Goal: Information Seeking & Learning: Learn about a topic

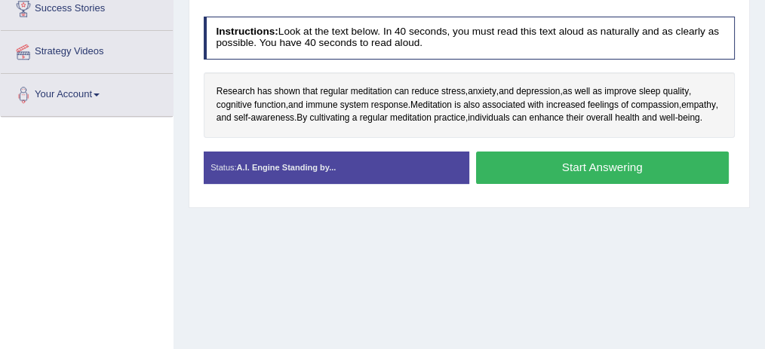
click at [165, 277] on div "Toggle navigation Home Practice Questions Speaking Practice Read Aloud Repeat S…" at bounding box center [382, 90] width 765 height 785
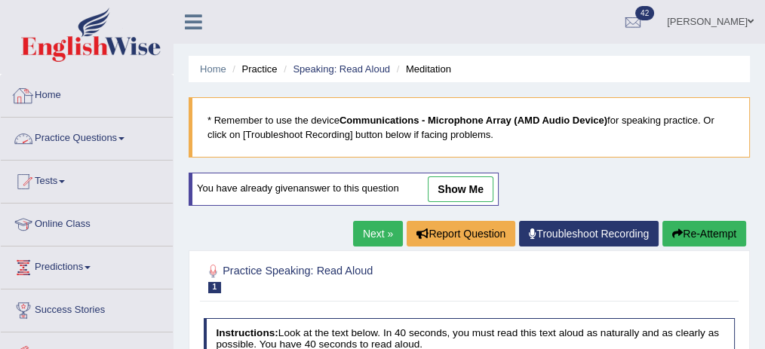
click at [120, 130] on link "Practice Questions" at bounding box center [87, 137] width 172 height 38
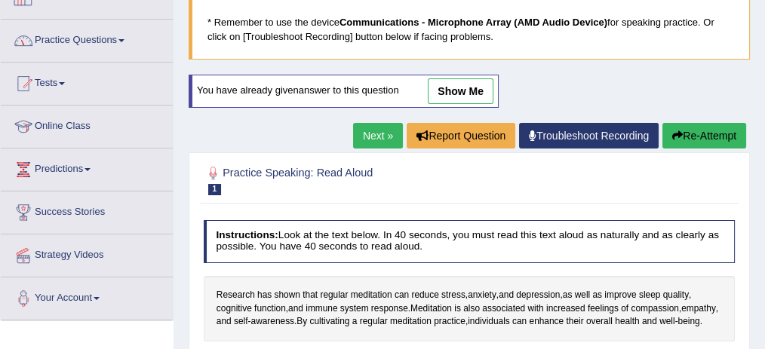
scroll to position [100, 0]
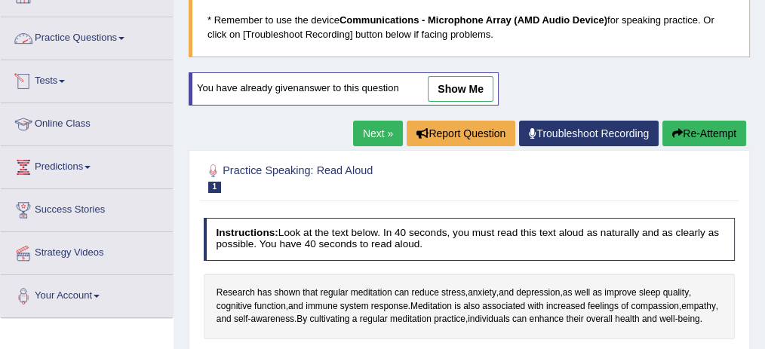
click at [97, 38] on link "Practice Questions" at bounding box center [87, 36] width 172 height 38
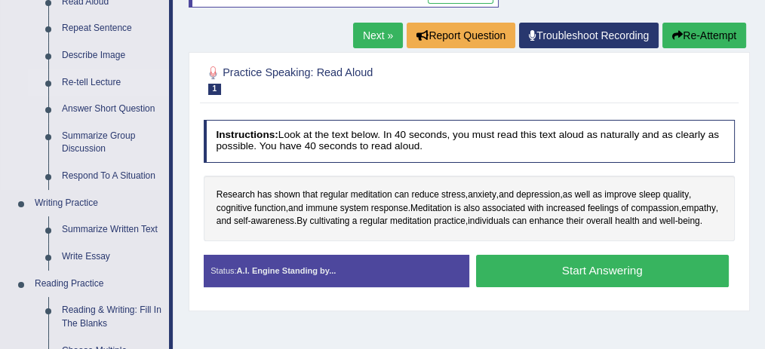
scroll to position [201, 0]
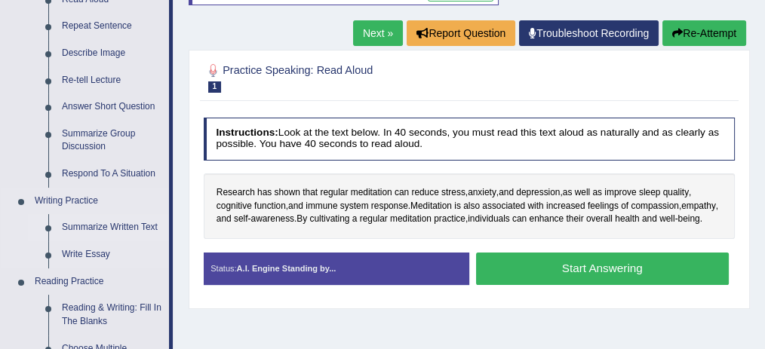
click at [85, 229] on link "Summarize Written Text" at bounding box center [112, 227] width 114 height 27
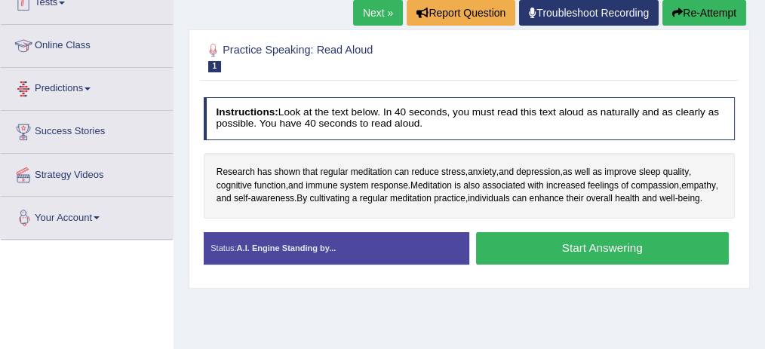
scroll to position [264, 0]
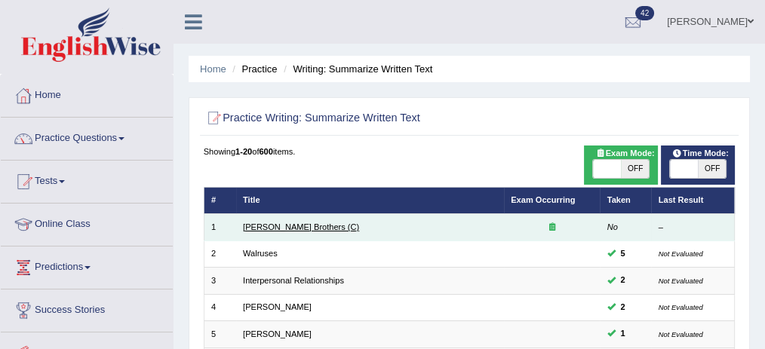
click at [279, 226] on link "Wright Brothers (C)" at bounding box center [301, 227] width 116 height 9
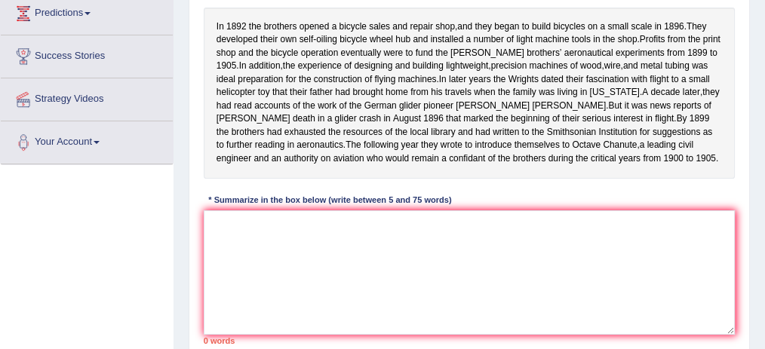
scroll to position [272, 0]
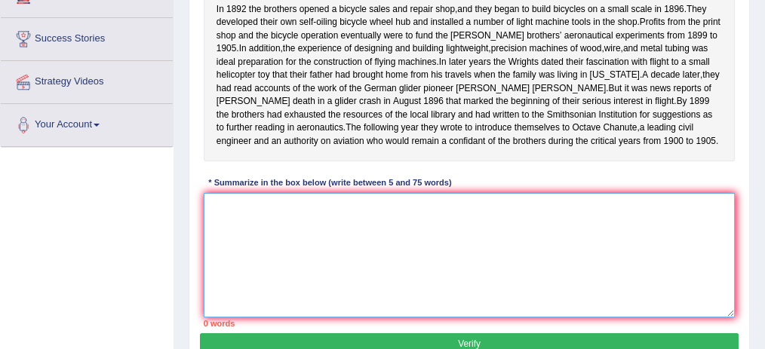
click at [227, 234] on textarea at bounding box center [470, 255] width 532 height 125
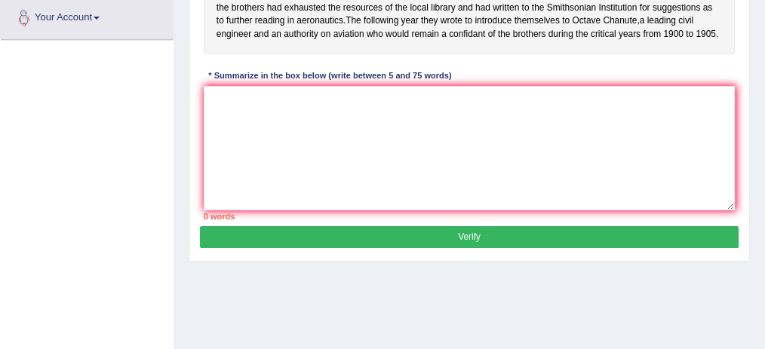
scroll to position [423, 0]
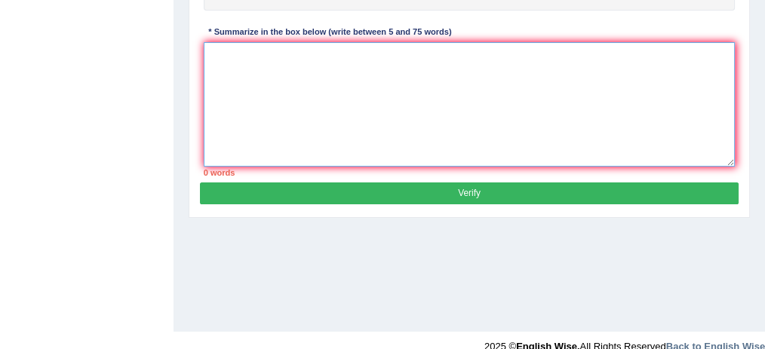
click at [271, 100] on textarea at bounding box center [470, 104] width 532 height 125
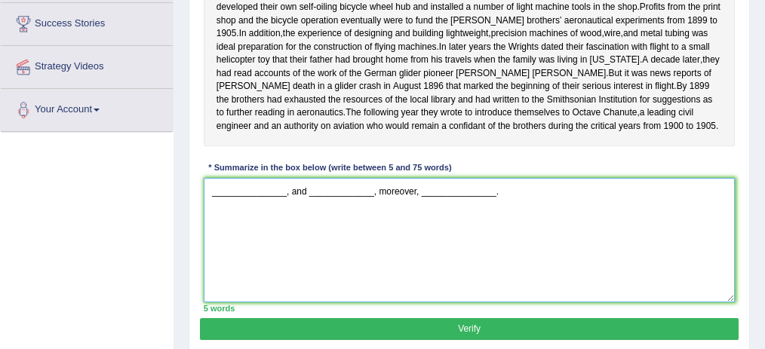
scroll to position [272, 0]
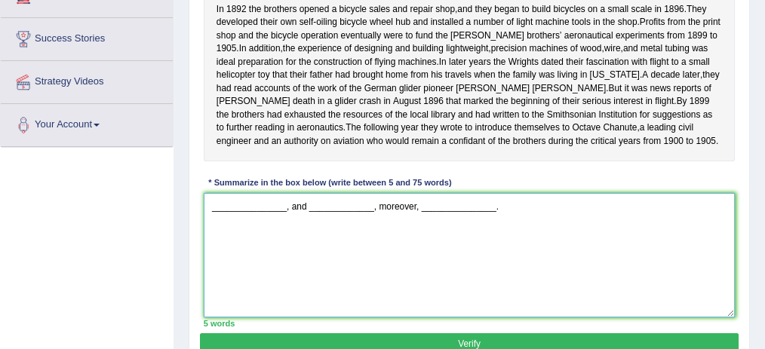
drag, startPoint x: 284, startPoint y: 233, endPoint x: 303, endPoint y: 232, distance: 18.9
click at [303, 232] on textarea "_______________, and _____________, moreover, _______________." at bounding box center [470, 255] width 532 height 125
type textarea "_______________, and _____________, moreover, _______________."
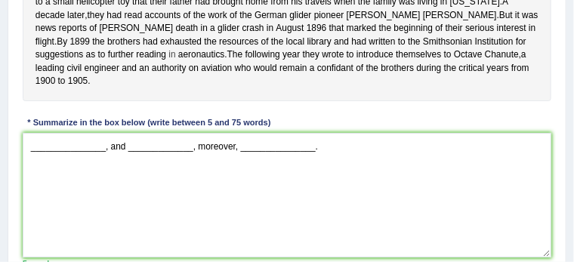
scroll to position [347, 0]
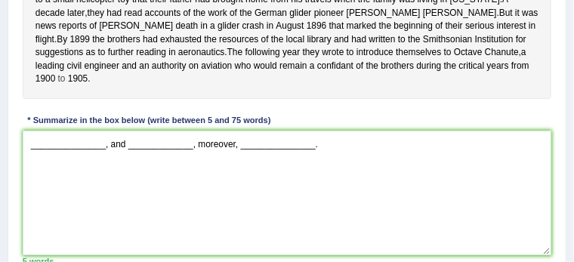
click at [66, 86] on span "to" at bounding box center [62, 79] width 8 height 14
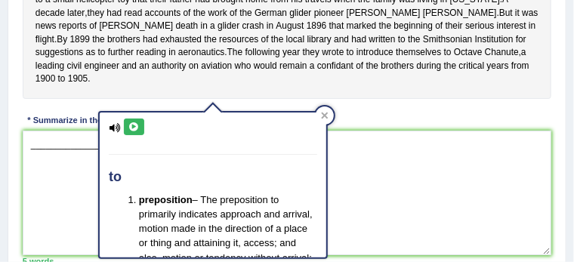
drag, startPoint x: 328, startPoint y: 113, endPoint x: 263, endPoint y: 123, distance: 66.4
click at [328, 112] on div at bounding box center [324, 115] width 18 height 18
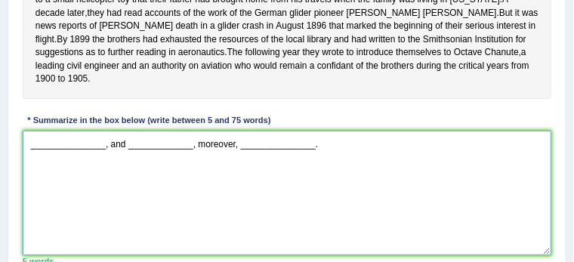
drag, startPoint x: 109, startPoint y: 157, endPoint x: 125, endPoint y: 155, distance: 16.7
click at [125, 155] on textarea "_______________, and _____________, moreover, _______________." at bounding box center [287, 193] width 529 height 125
drag, startPoint x: 118, startPoint y: 220, endPoint x: 126, endPoint y: 208, distance: 14.2
click at [118, 220] on textarea "_______________, and _____________, moreover, _______________." at bounding box center [287, 193] width 529 height 125
drag, startPoint x: 196, startPoint y: 155, endPoint x: 235, endPoint y: 155, distance: 39.2
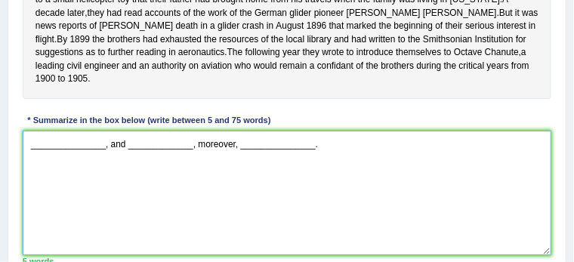
click at [235, 155] on textarea "_______________, and _____________, moreover, _______________." at bounding box center [287, 193] width 529 height 125
drag, startPoint x: 238, startPoint y: 158, endPoint x: 192, endPoint y: 158, distance: 46.0
click at [192, 158] on textarea "_______________, and _____________, moreover, _______________." at bounding box center [287, 193] width 529 height 125
click at [191, 187] on textarea "_______________, and _____________, moreover, _______________." at bounding box center [287, 193] width 529 height 125
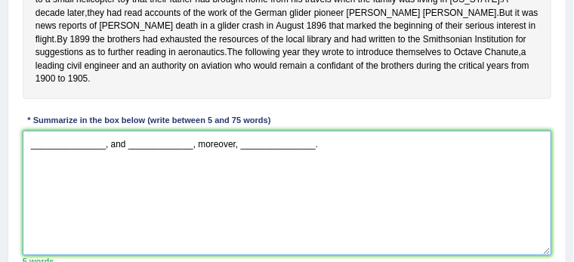
drag, startPoint x: 309, startPoint y: 161, endPoint x: 328, endPoint y: 160, distance: 18.9
click at [328, 160] on textarea "_______________, and _____________, moreover, _______________." at bounding box center [287, 193] width 529 height 125
drag, startPoint x: 264, startPoint y: 165, endPoint x: 326, endPoint y: 165, distance: 61.9
click at [326, 165] on textarea "_______________, and _____________, moreover, _______________." at bounding box center [287, 193] width 529 height 125
drag, startPoint x: 243, startPoint y: 167, endPoint x: 332, endPoint y: 163, distance: 89.1
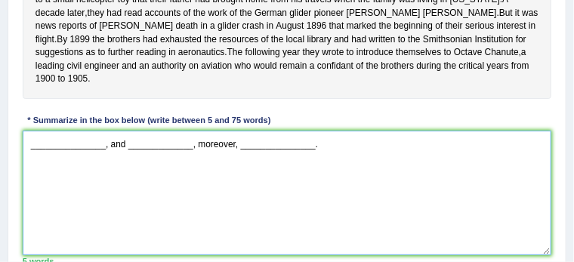
click at [332, 163] on textarea "_______________, and _____________, moreover, _______________." at bounding box center [287, 193] width 529 height 125
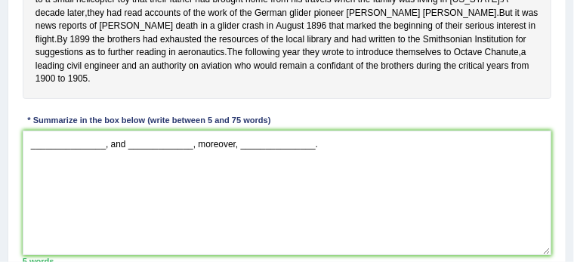
drag, startPoint x: 14, startPoint y: 153, endPoint x: 165, endPoint y: 155, distance: 151.0
click at [165, 155] on div "Practice Writing: Summarize Written Text 1 Wright Brothers (C) Instructions: Re…" at bounding box center [287, 44] width 559 height 528
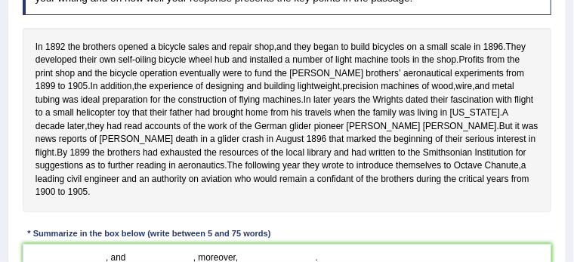
scroll to position [83, 0]
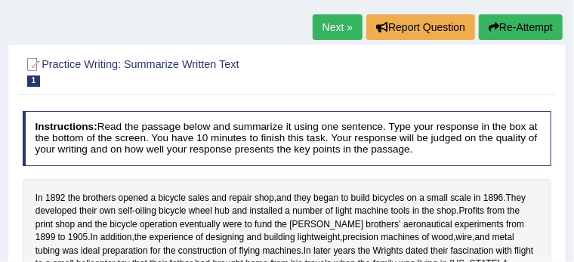
drag, startPoint x: 310, startPoint y: 31, endPoint x: 288, endPoint y: 53, distance: 31.5
click at [312, 31] on link "Next »" at bounding box center [337, 27] width 50 height 26
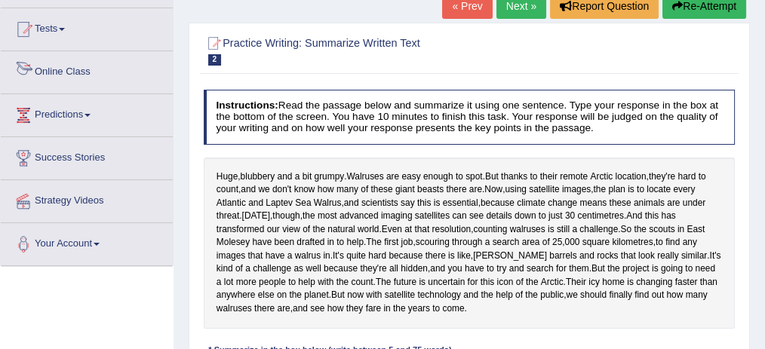
scroll to position [112, 0]
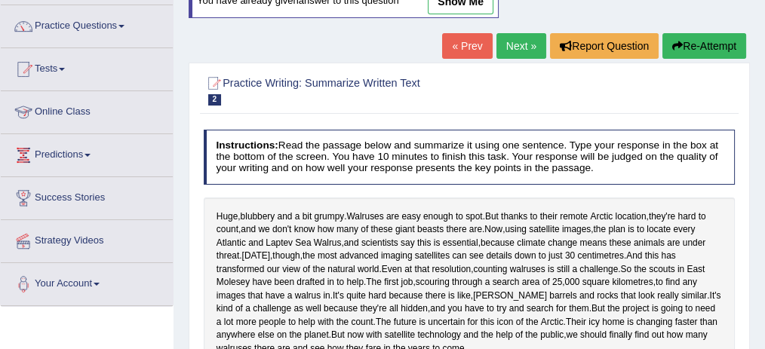
click at [523, 48] on link "Next »" at bounding box center [522, 46] width 50 height 26
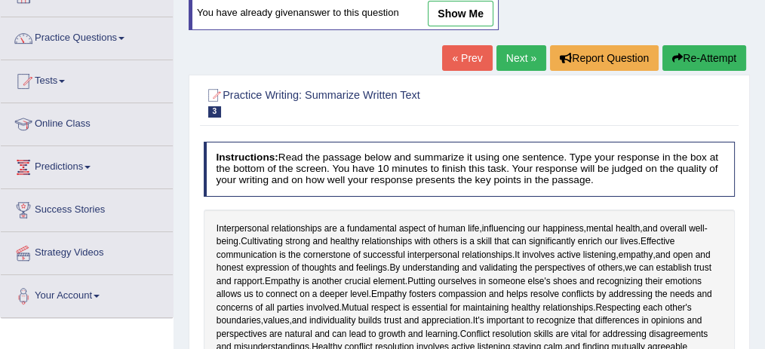
scroll to position [100, 0]
click at [514, 60] on link "Next »" at bounding box center [522, 58] width 50 height 26
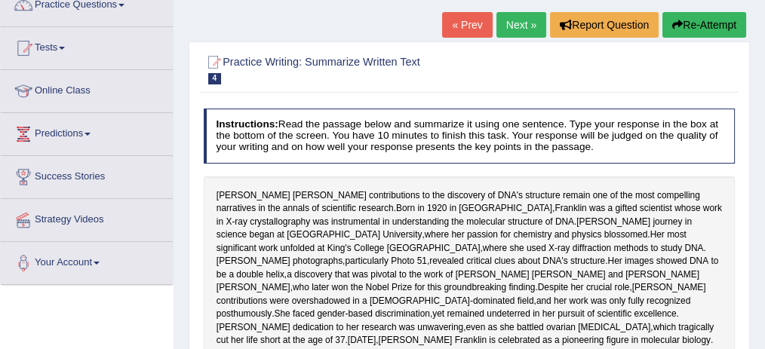
scroll to position [50, 0]
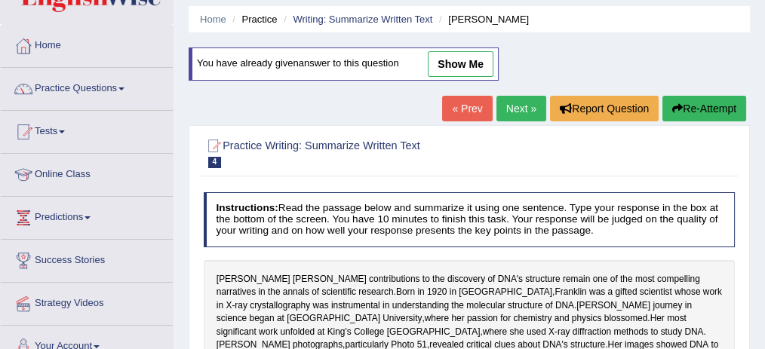
click at [525, 100] on link "Next »" at bounding box center [522, 109] width 50 height 26
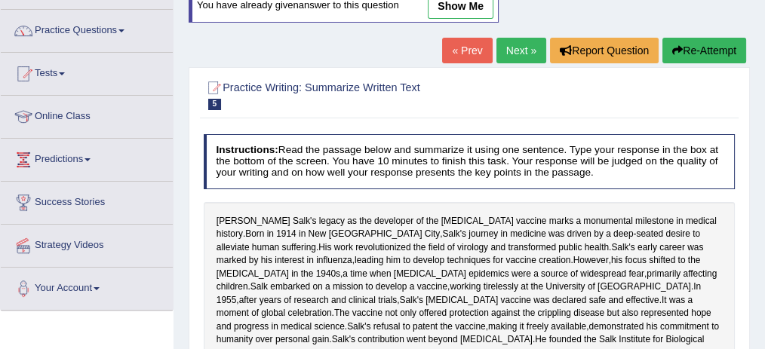
scroll to position [100, 0]
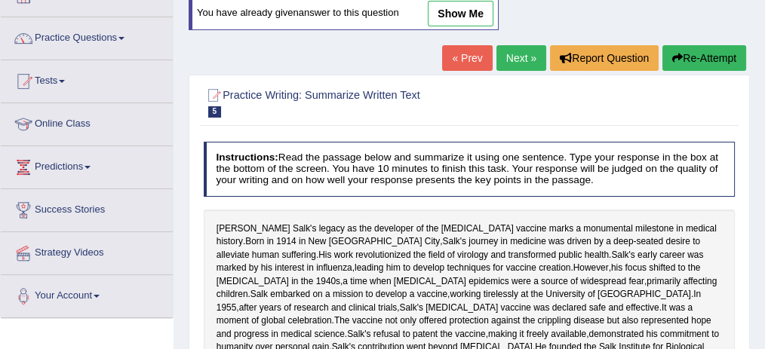
click at [526, 65] on link "Next »" at bounding box center [522, 58] width 50 height 26
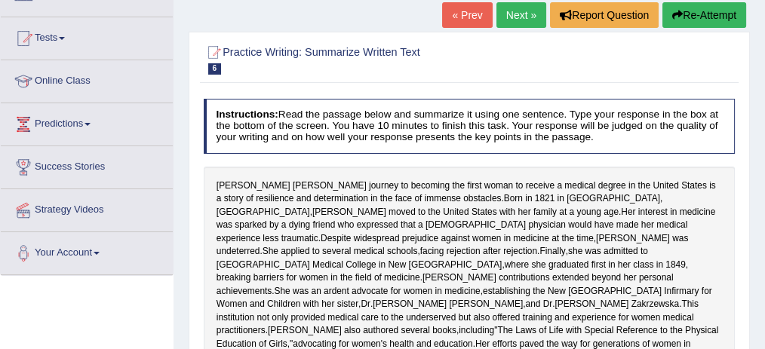
scroll to position [100, 0]
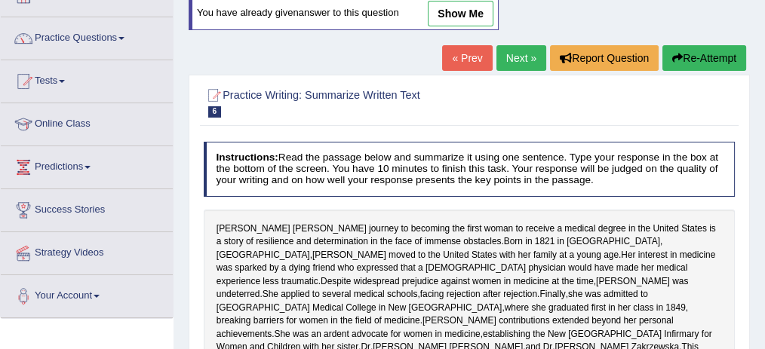
click at [531, 56] on link "Next »" at bounding box center [522, 58] width 50 height 26
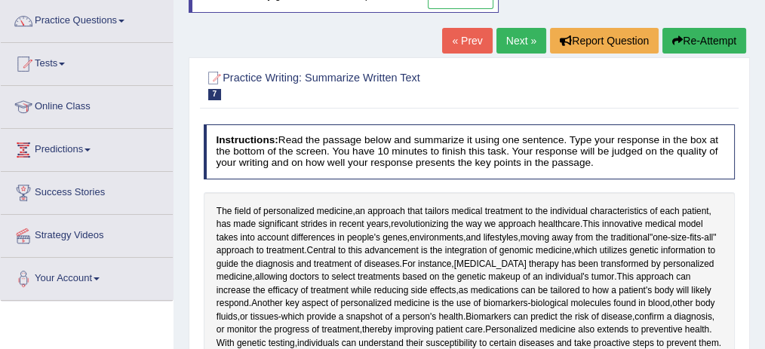
scroll to position [100, 0]
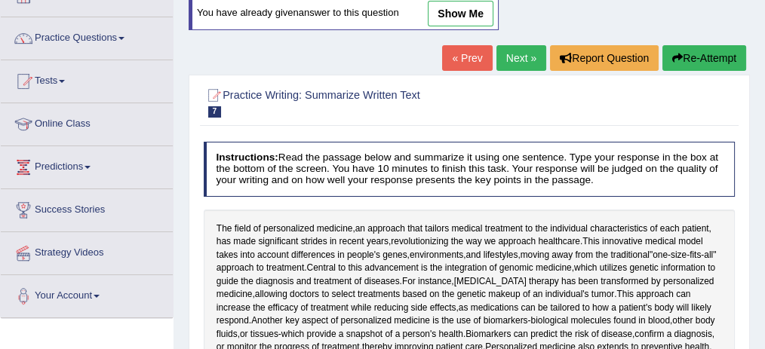
click at [534, 54] on link "Next »" at bounding box center [522, 58] width 50 height 26
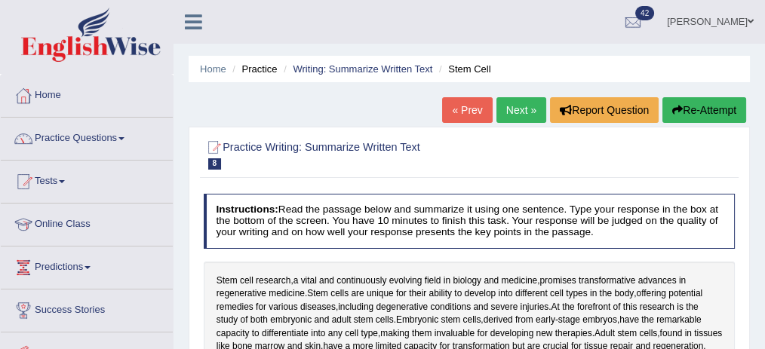
click at [497, 114] on link "Next »" at bounding box center [522, 110] width 50 height 26
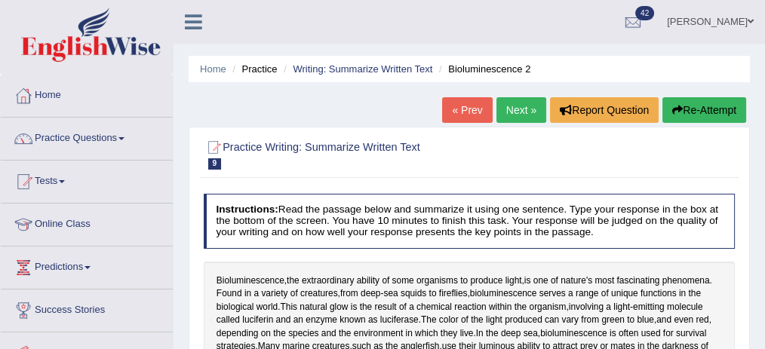
click at [512, 111] on link "Next »" at bounding box center [522, 110] width 50 height 26
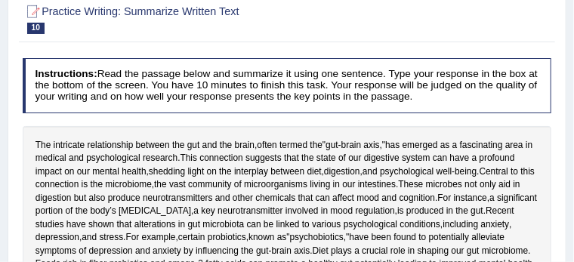
scroll to position [138, 0]
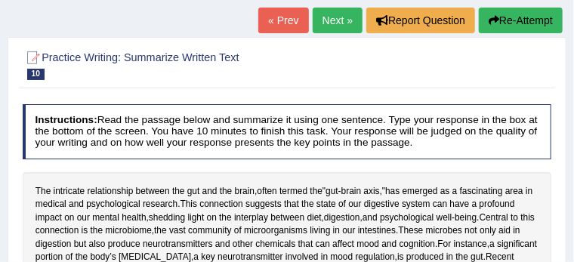
click at [325, 25] on link "Next »" at bounding box center [337, 21] width 50 height 26
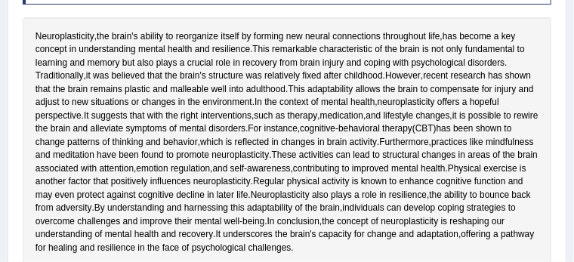
scroll to position [151, 0]
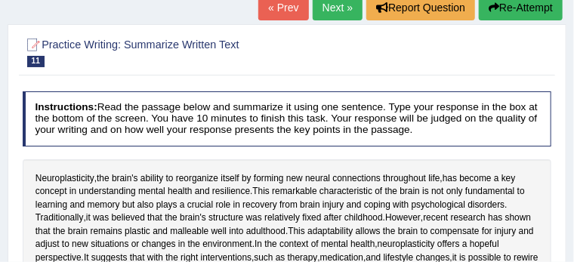
click at [325, 17] on link "Next »" at bounding box center [337, 8] width 50 height 26
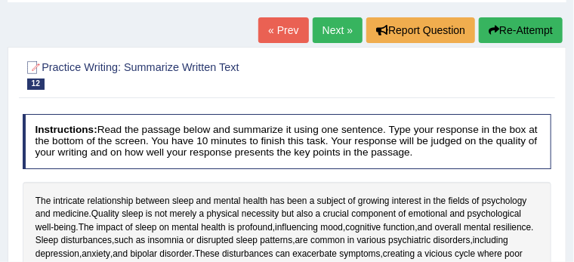
scroll to position [75, 0]
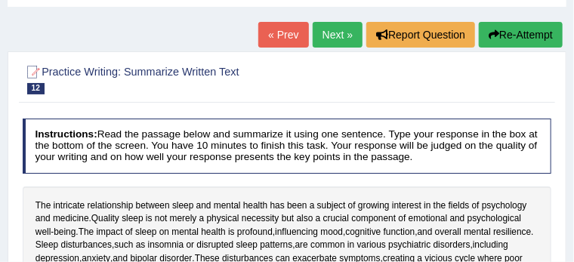
click at [337, 37] on link "Next »" at bounding box center [337, 35] width 50 height 26
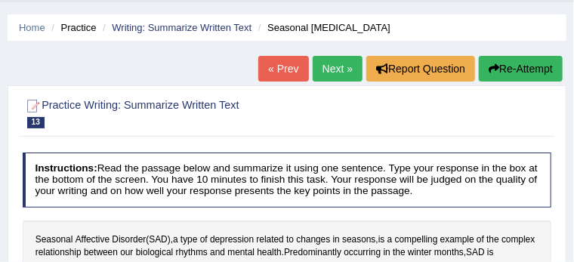
scroll to position [38, 0]
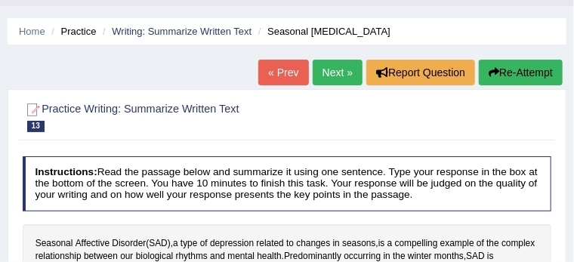
click at [325, 75] on link "Next »" at bounding box center [337, 73] width 50 height 26
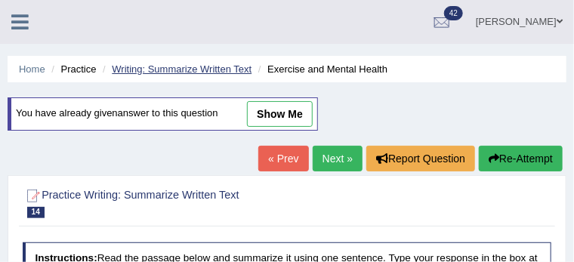
click at [239, 69] on link "Writing: Summarize Written Text" at bounding box center [182, 68] width 140 height 11
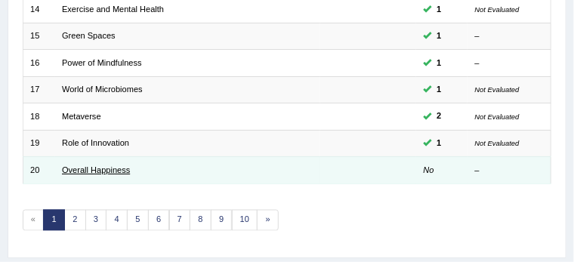
click at [108, 168] on link "Overall Happiness" at bounding box center [96, 169] width 68 height 9
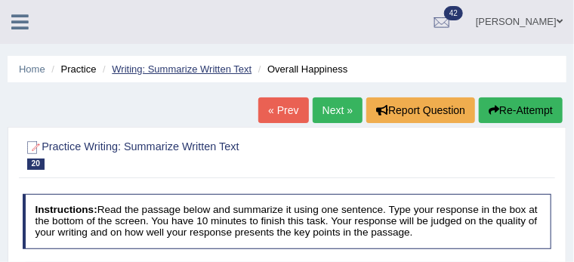
click at [186, 69] on link "Writing: Summarize Written Text" at bounding box center [182, 68] width 140 height 11
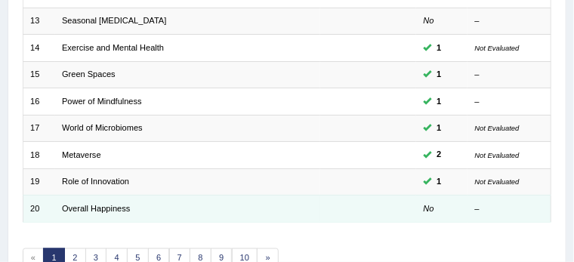
scroll to position [614, 0]
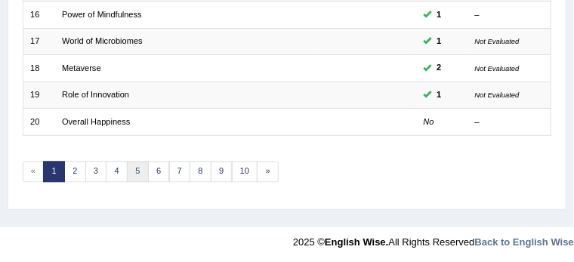
click at [137, 166] on link "5" at bounding box center [138, 172] width 22 height 21
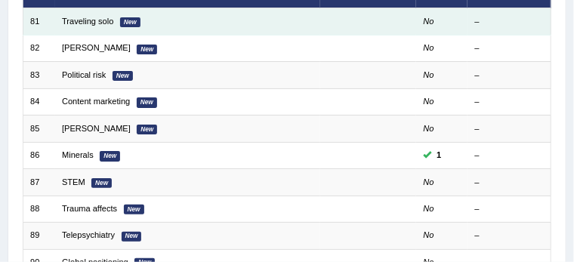
scroll to position [226, 0]
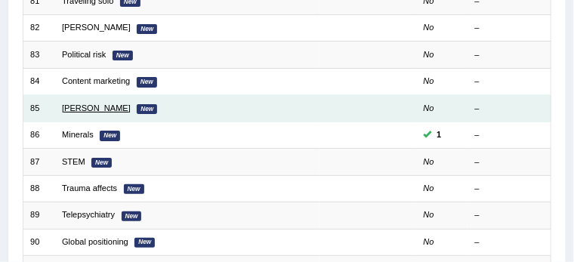
click at [80, 108] on link "Norman" at bounding box center [96, 107] width 69 height 9
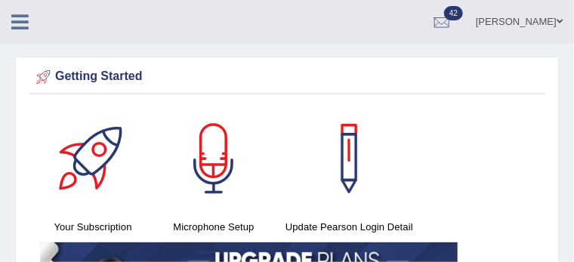
click at [550, 22] on link "Bhagwant singh" at bounding box center [518, 19] width 109 height 39
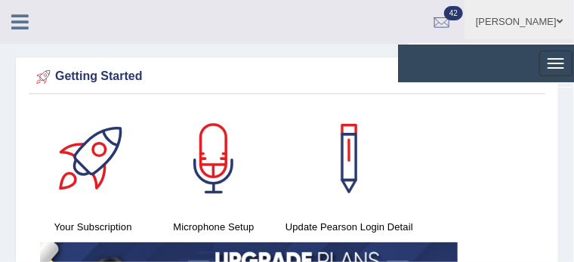
scroll to position [38, 0]
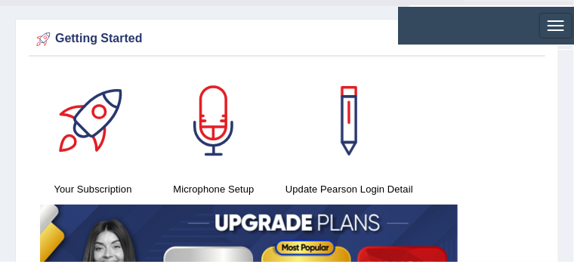
click at [0, 0] on link "Log out" at bounding box center [0, 0] width 0 height 0
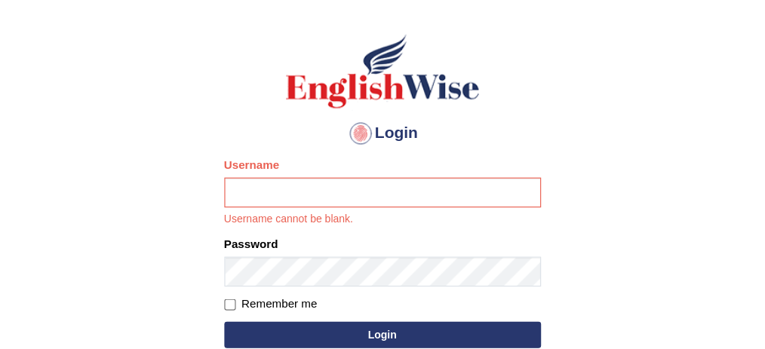
scroll to position [112, 0]
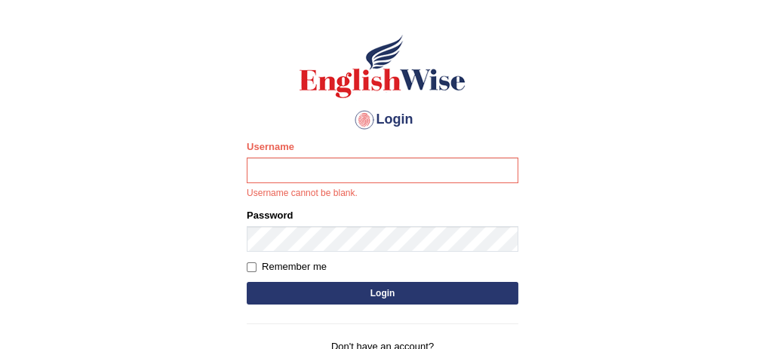
click at [409, 174] on input "Username" at bounding box center [383, 171] width 272 height 26
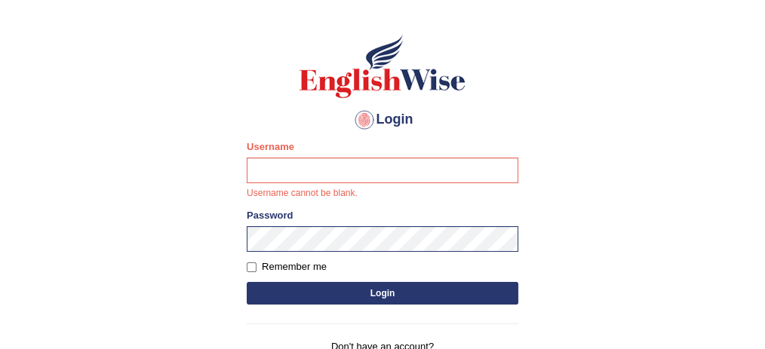
type input "san2025"
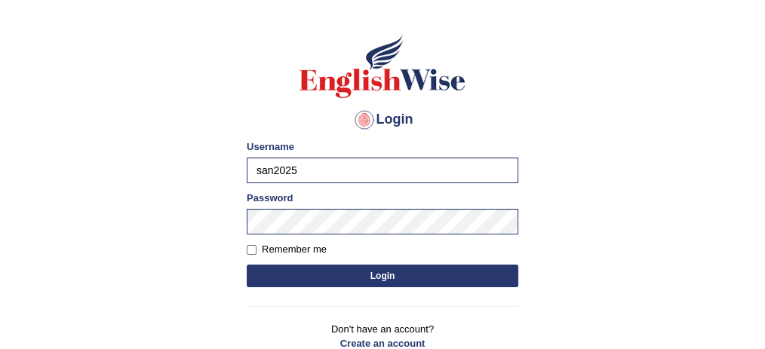
click at [424, 261] on button "Login" at bounding box center [383, 276] width 272 height 23
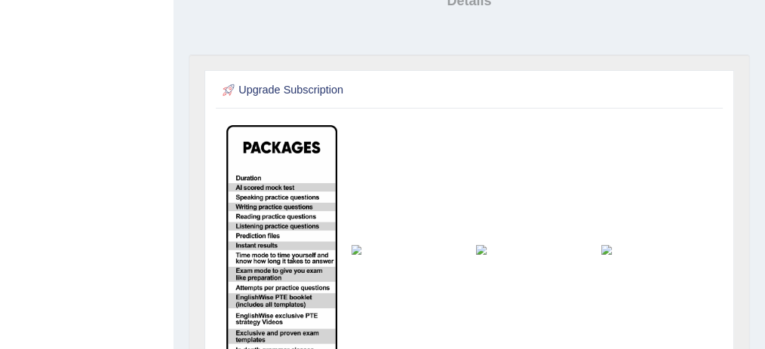
click at [279, 82] on h2 "Upgrade Subscription" at bounding box center [375, 91] width 310 height 20
drag, startPoint x: 285, startPoint y: 88, endPoint x: 355, endPoint y: 91, distance: 71.0
click at [285, 88] on h2 "Upgrade Subscription" at bounding box center [375, 91] width 310 height 20
click at [355, 91] on h2 "Upgrade Subscription" at bounding box center [375, 91] width 310 height 20
click at [334, 118] on td at bounding box center [282, 249] width 125 height 263
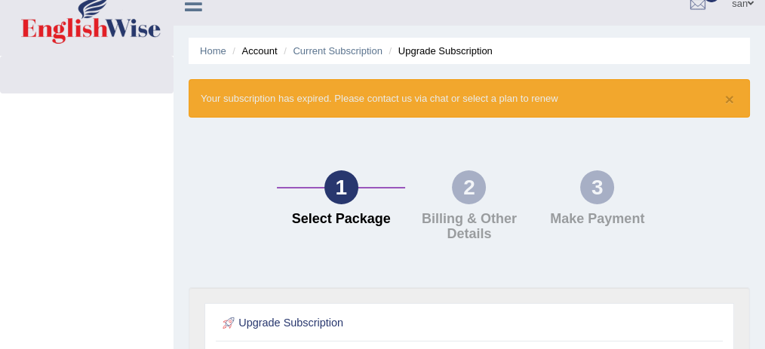
click at [451, 95] on div "× Your subscription has expired. Please contact us via chat or select a plan to…" at bounding box center [470, 98] width 562 height 38
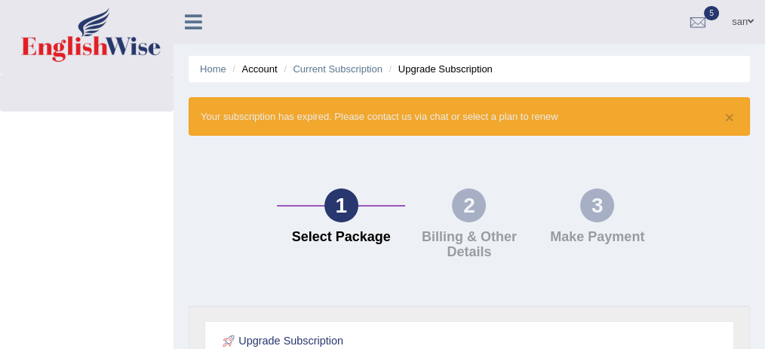
click at [436, 69] on li "Upgrade Subscription" at bounding box center [439, 69] width 107 height 14
click at [365, 67] on link "Current Subscription" at bounding box center [338, 68] width 90 height 11
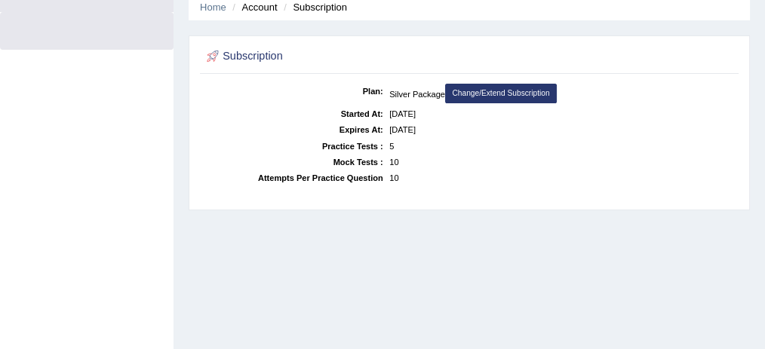
scroll to position [100, 0]
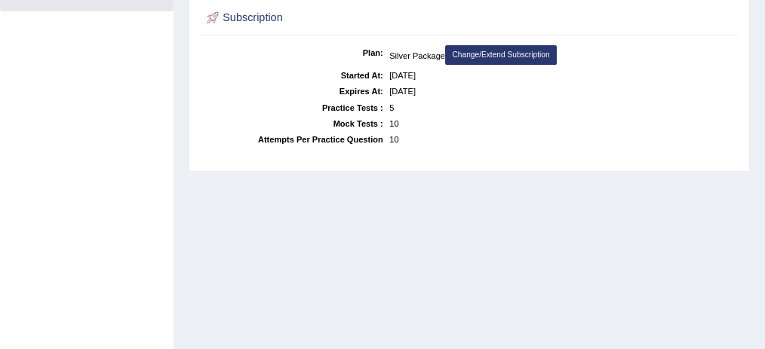
click at [476, 49] on link "Change/Extend Subscription" at bounding box center [501, 55] width 112 height 20
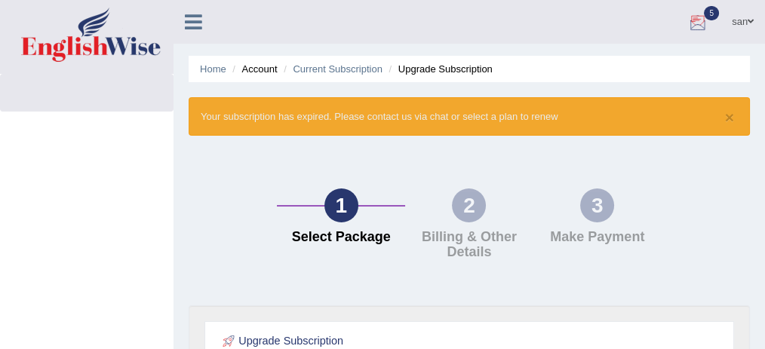
click at [739, 21] on link "san" at bounding box center [743, 19] width 45 height 39
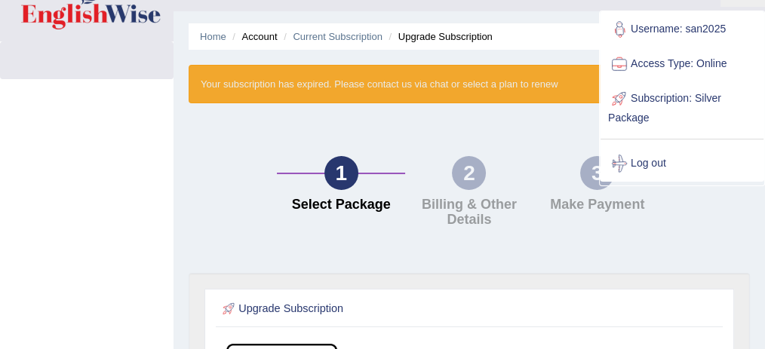
scroll to position [50, 0]
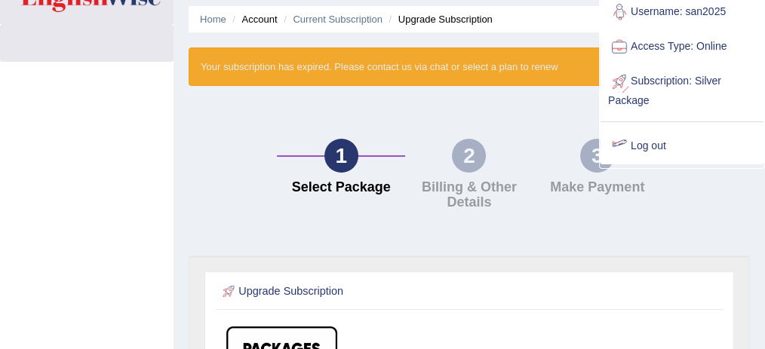
click at [663, 143] on link "Log out" at bounding box center [682, 146] width 163 height 35
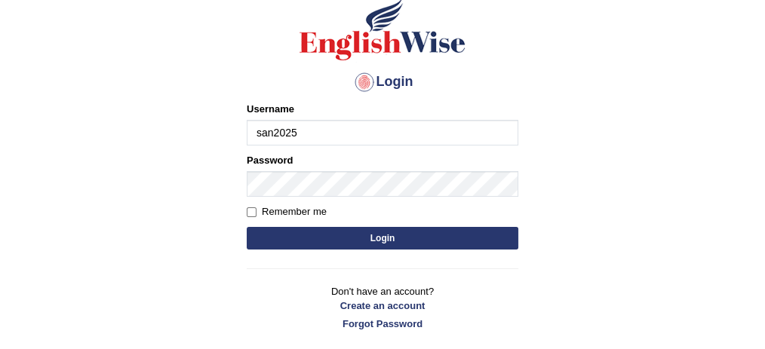
click at [426, 124] on input "san2025" at bounding box center [383, 133] width 272 height 26
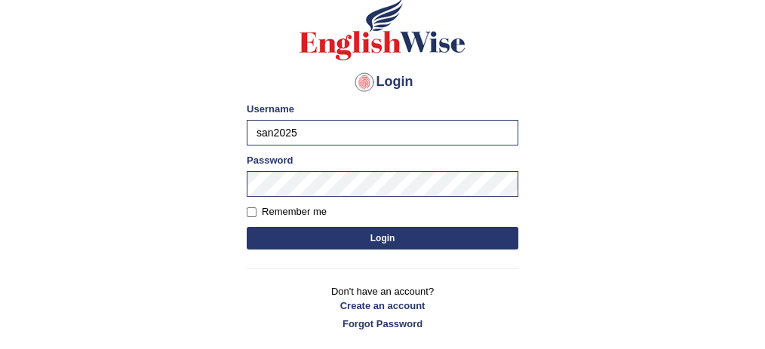
type input "bhagwantbrar"
click at [395, 231] on button "Login" at bounding box center [383, 238] width 272 height 23
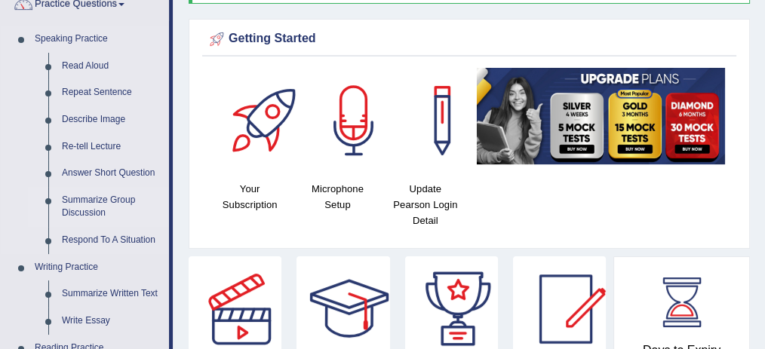
scroll to position [151, 0]
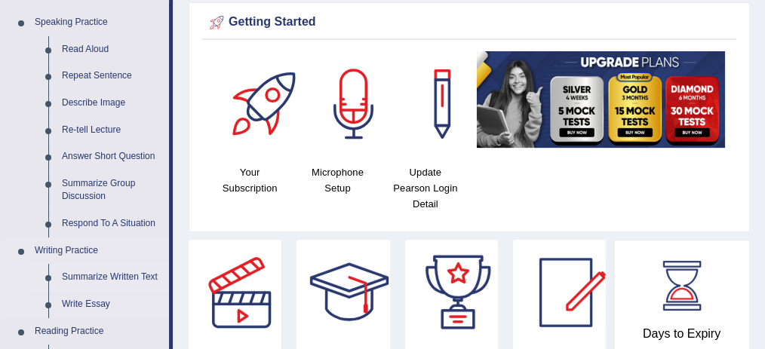
click at [115, 274] on link "Summarize Written Text" at bounding box center [112, 277] width 114 height 27
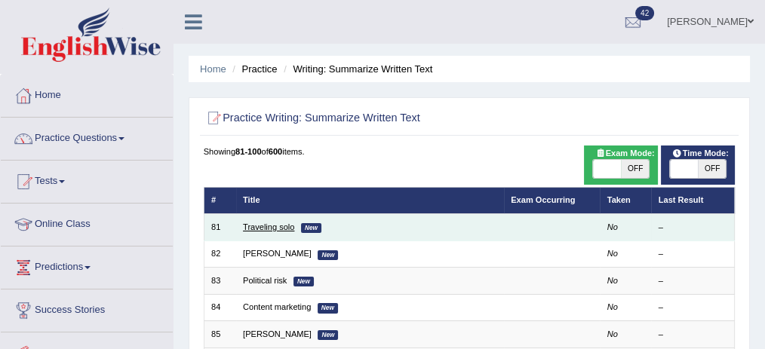
click at [282, 226] on link "Traveling solo" at bounding box center [268, 227] width 51 height 9
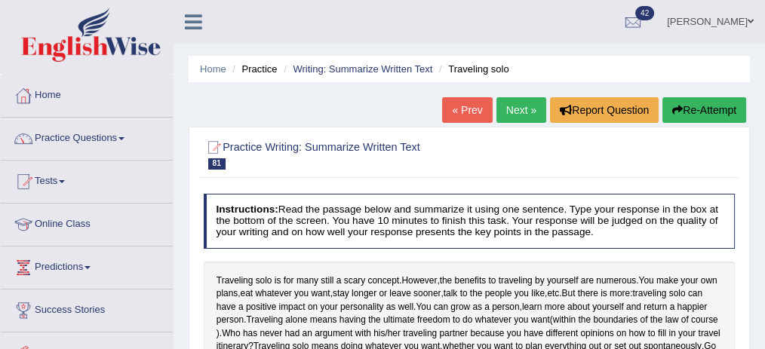
click at [529, 101] on link "Next »" at bounding box center [522, 110] width 50 height 26
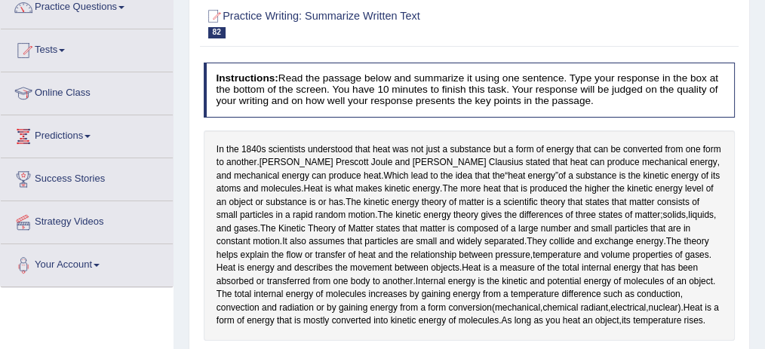
scroll to position [100, 0]
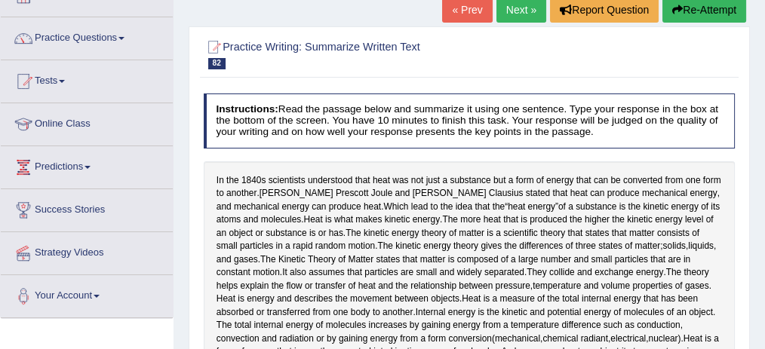
click at [525, 4] on link "Next »" at bounding box center [522, 10] width 50 height 26
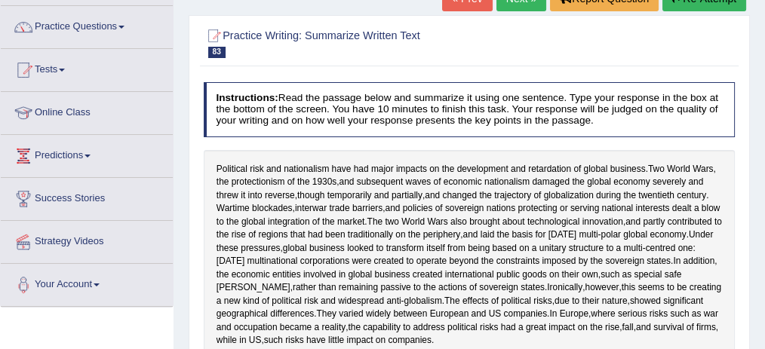
scroll to position [50, 0]
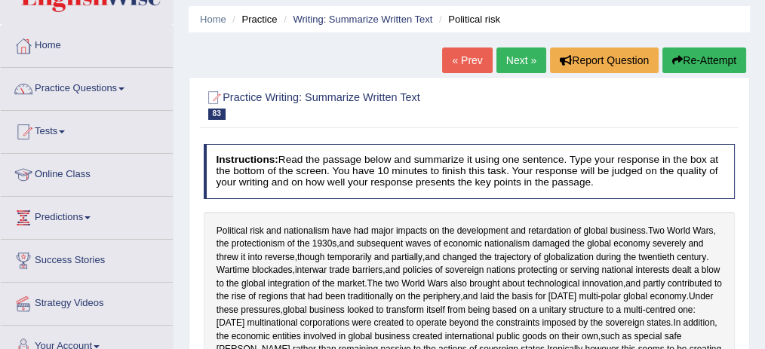
click at [503, 53] on link "Next »" at bounding box center [522, 61] width 50 height 26
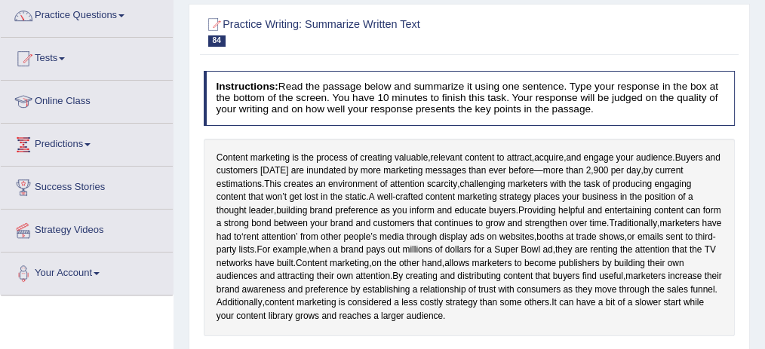
scroll to position [100, 0]
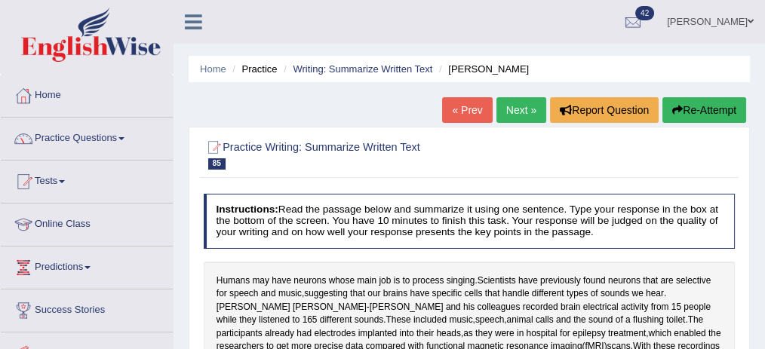
click at [451, 109] on link "« Prev" at bounding box center [467, 110] width 50 height 26
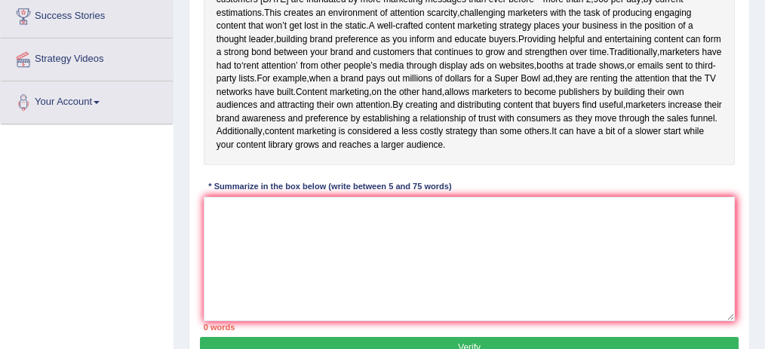
scroll to position [302, 0]
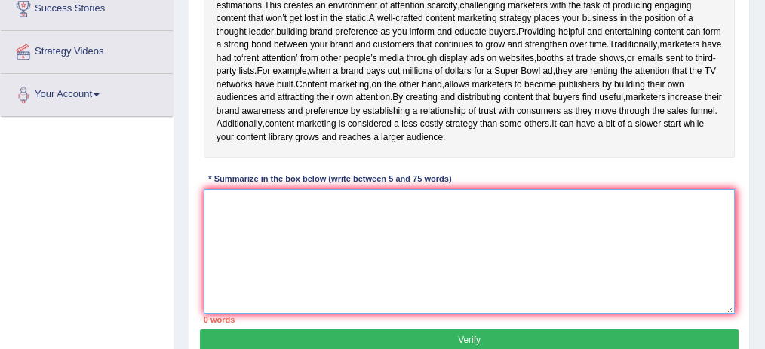
click at [309, 198] on textarea at bounding box center [470, 251] width 532 height 125
click at [256, 200] on textarea "it's don't that's" at bounding box center [470, 251] width 532 height 125
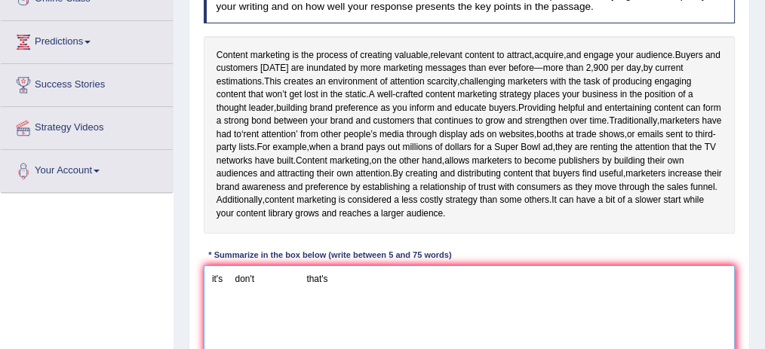
scroll to position [201, 0]
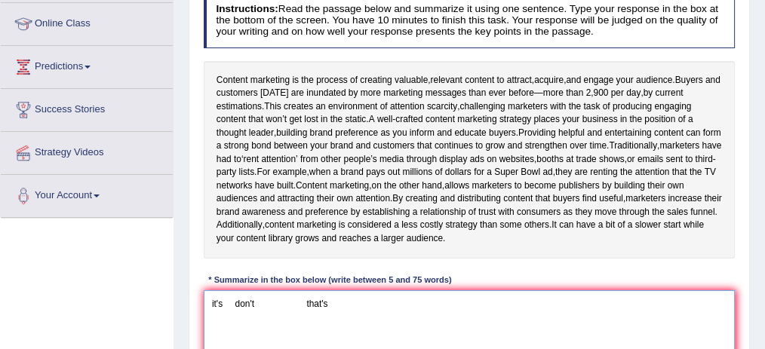
drag, startPoint x: 369, startPoint y: 294, endPoint x: 208, endPoint y: 295, distance: 160.8
click at [208, 295] on textarea "it's don't that's" at bounding box center [470, 353] width 532 height 125
click at [383, 297] on textarea "it's don't that's" at bounding box center [470, 353] width 532 height 125
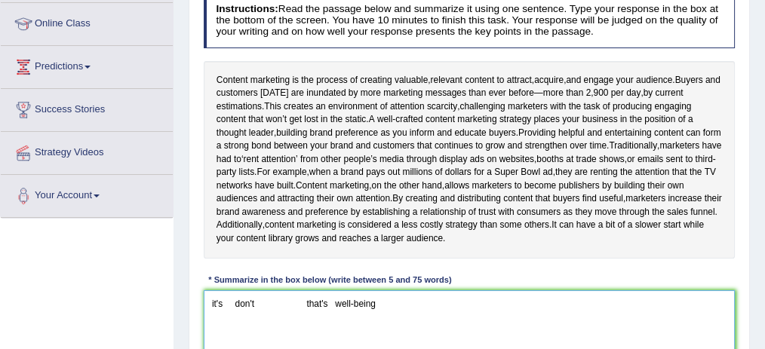
type textarea "it's don't that's well-being"
drag, startPoint x: 556, startPoint y: 89, endPoint x: 559, endPoint y: 125, distance: 35.5
click at [559, 125] on div "Content marketing is the process of creating valuable , relevant content to att…" at bounding box center [470, 160] width 532 height 198
drag, startPoint x: 219, startPoint y: 75, endPoint x: 529, endPoint y: 240, distance: 351.5
click at [532, 240] on div "Content marketing is the process of creating valuable , relevant content to att…" at bounding box center [470, 160] width 532 height 198
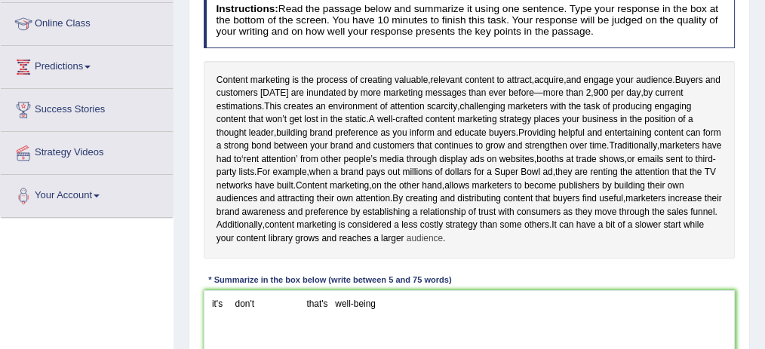
click at [531, 240] on div "Content marketing is the process of creating valuable , relevant content to att…" at bounding box center [470, 160] width 532 height 198
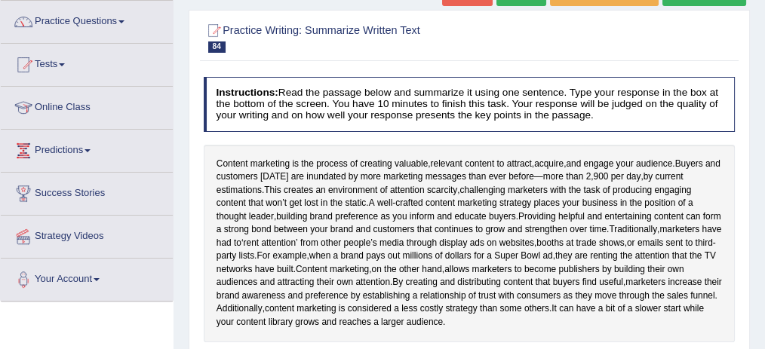
scroll to position [0, 0]
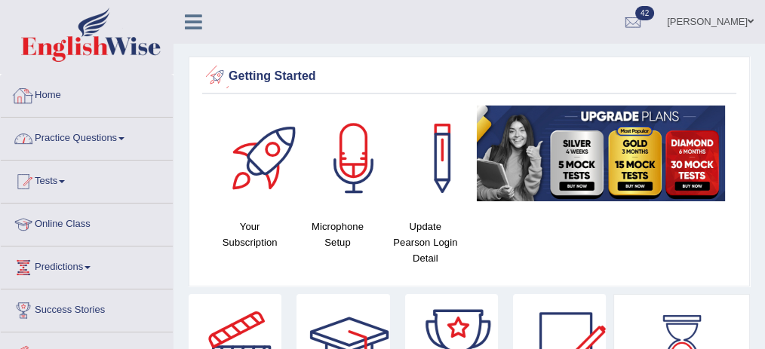
click at [69, 149] on link "Practice Questions" at bounding box center [87, 137] width 172 height 38
click at [85, 142] on link "Practice Questions" at bounding box center [87, 137] width 172 height 38
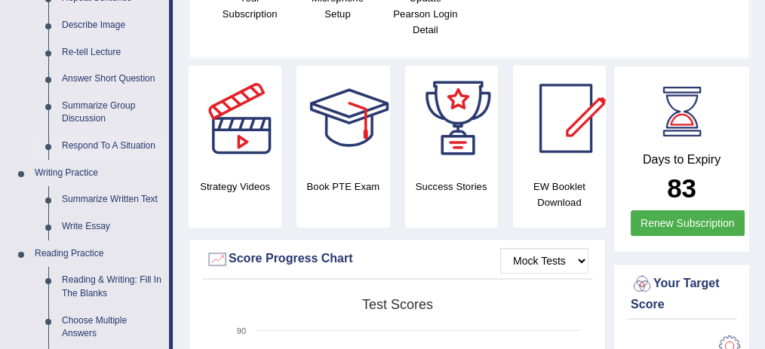
scroll to position [251, 0]
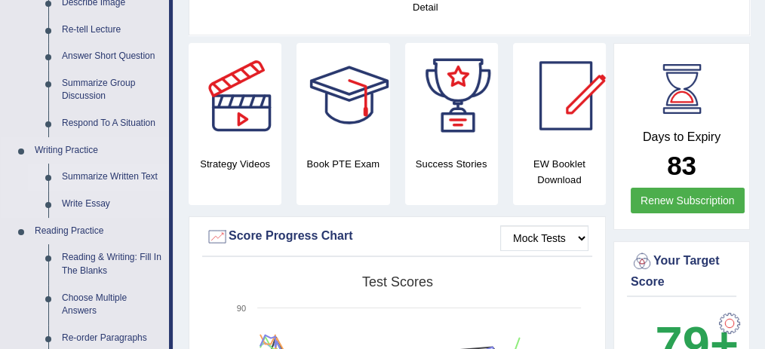
click at [97, 177] on link "Summarize Written Text" at bounding box center [112, 177] width 114 height 27
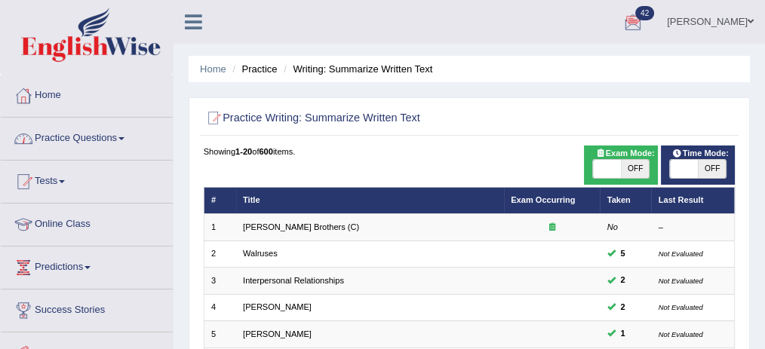
click at [112, 137] on link "Practice Questions" at bounding box center [87, 137] width 172 height 38
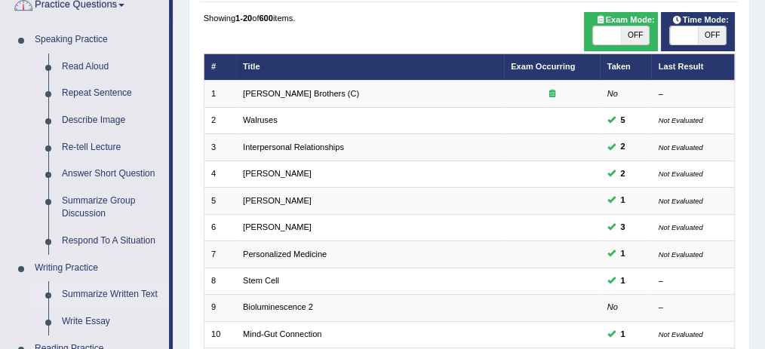
scroll to position [151, 0]
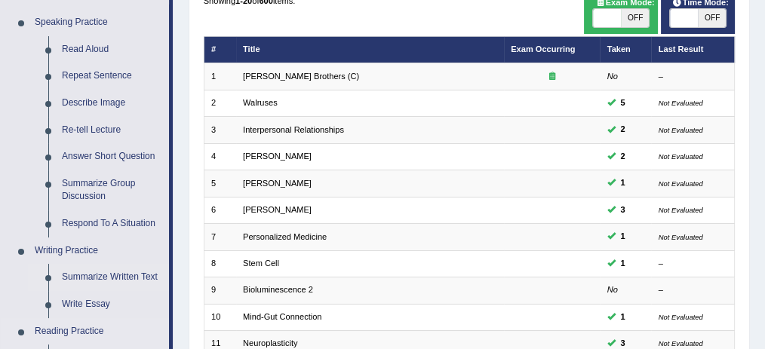
drag, startPoint x: 82, startPoint y: 300, endPoint x: 79, endPoint y: 285, distance: 16.1
click at [82, 301] on link "Write Essay" at bounding box center [112, 304] width 114 height 27
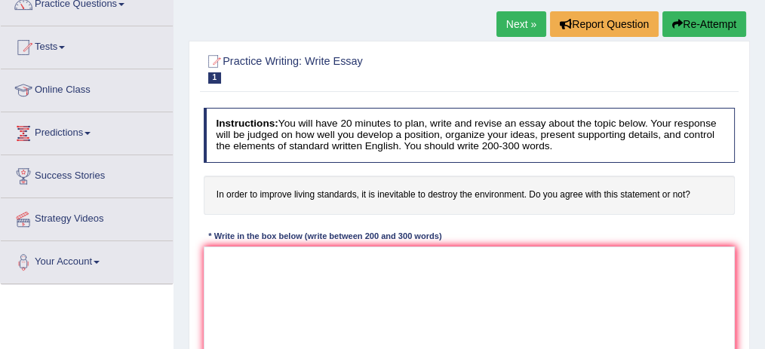
scroll to position [151, 0]
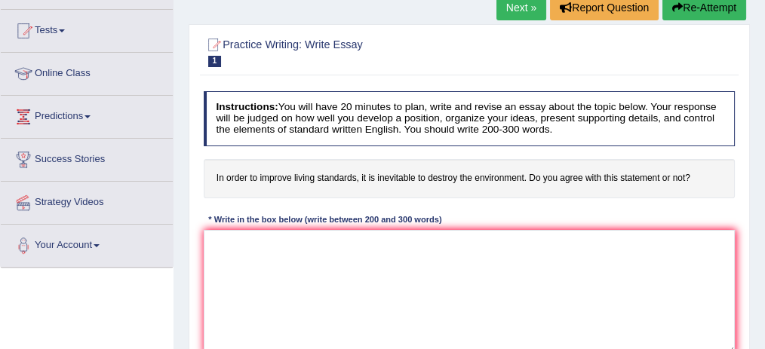
click at [523, 9] on link "Next »" at bounding box center [522, 8] width 50 height 26
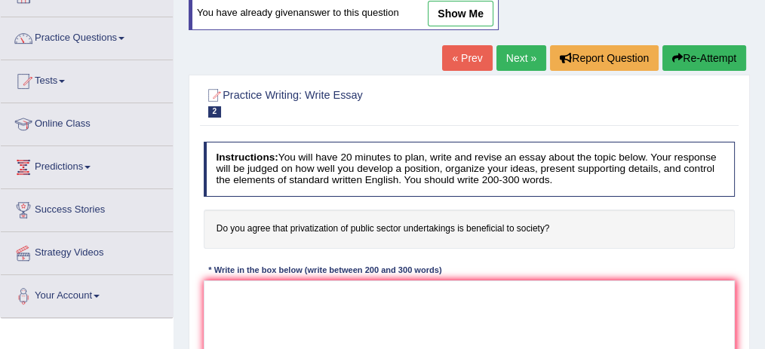
scroll to position [151, 0]
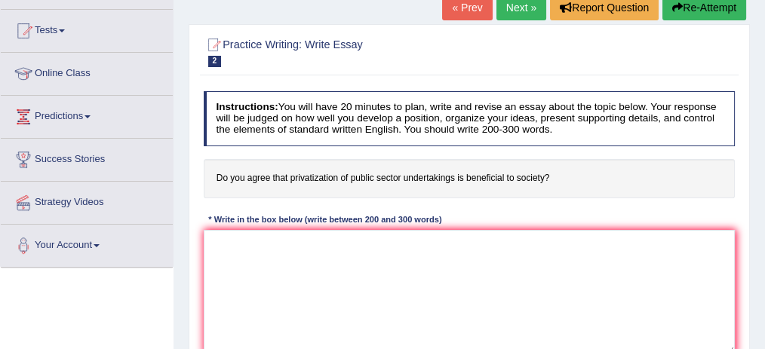
click at [457, 8] on link "« Prev" at bounding box center [467, 8] width 50 height 26
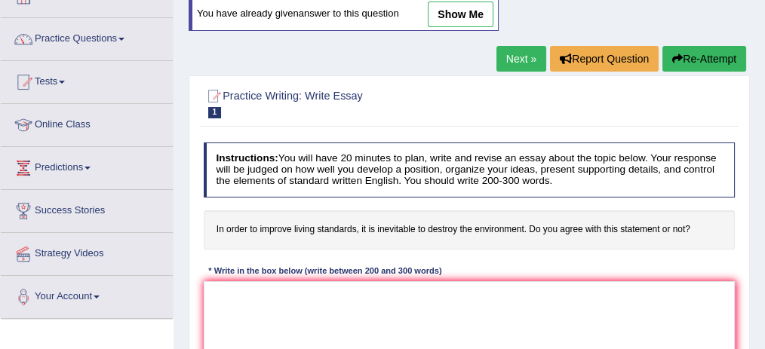
scroll to position [100, 0]
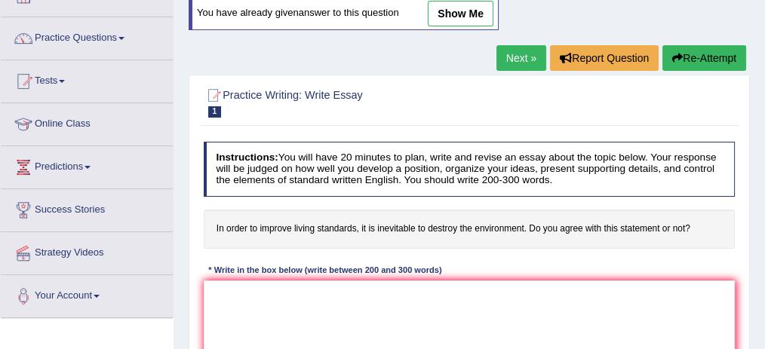
click at [517, 57] on link "Next »" at bounding box center [522, 58] width 50 height 26
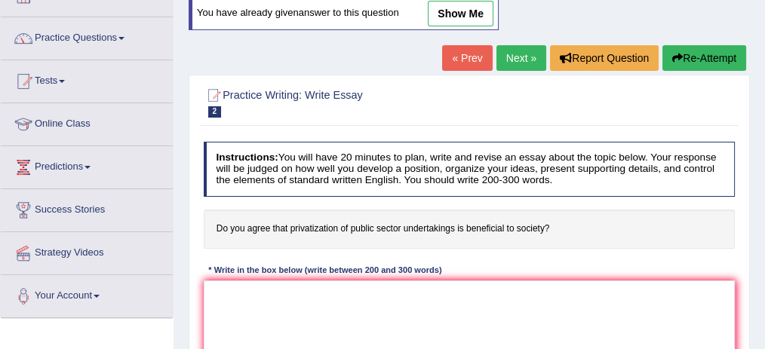
click at [514, 60] on link "Next »" at bounding box center [522, 58] width 50 height 26
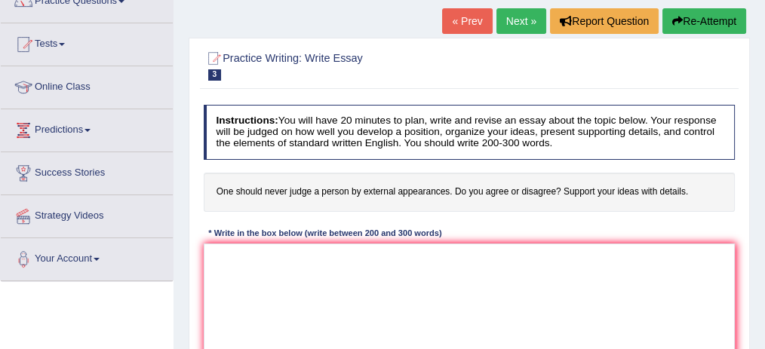
scroll to position [151, 0]
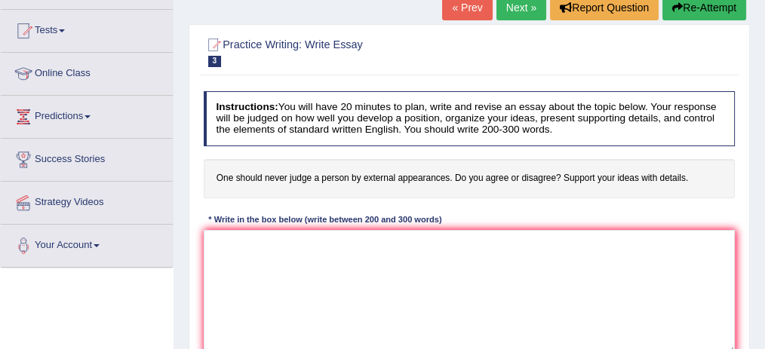
click at [519, 11] on link "Next »" at bounding box center [522, 8] width 50 height 26
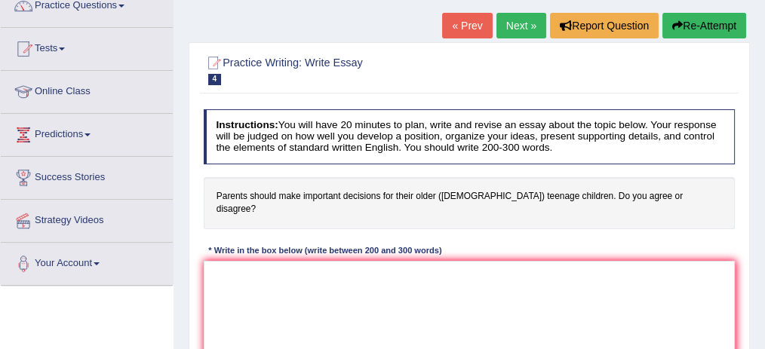
scroll to position [151, 0]
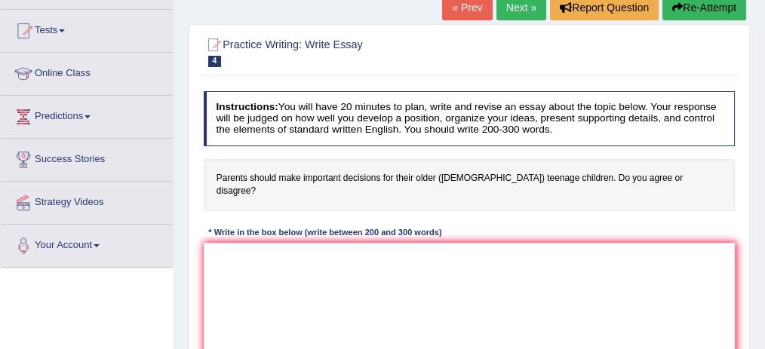
click at [522, 9] on link "Next »" at bounding box center [522, 8] width 50 height 26
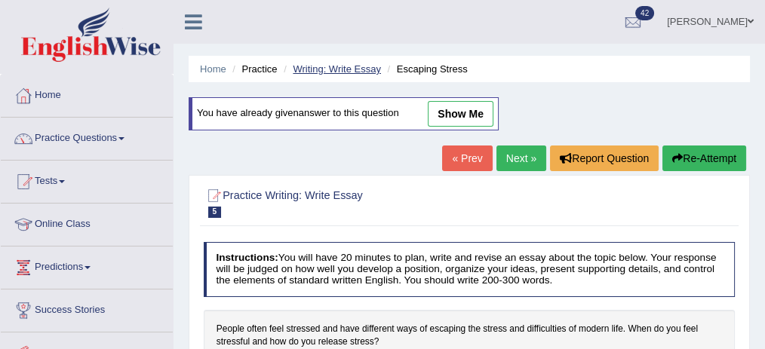
click at [324, 67] on link "Writing: Write Essay" at bounding box center [337, 68] width 88 height 11
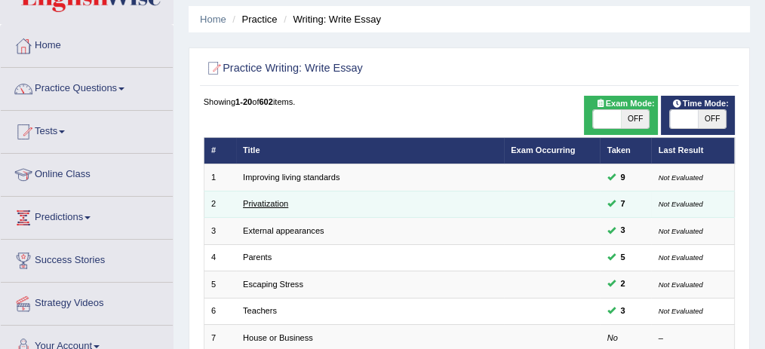
click at [275, 203] on link "Privatization" at bounding box center [265, 203] width 45 height 9
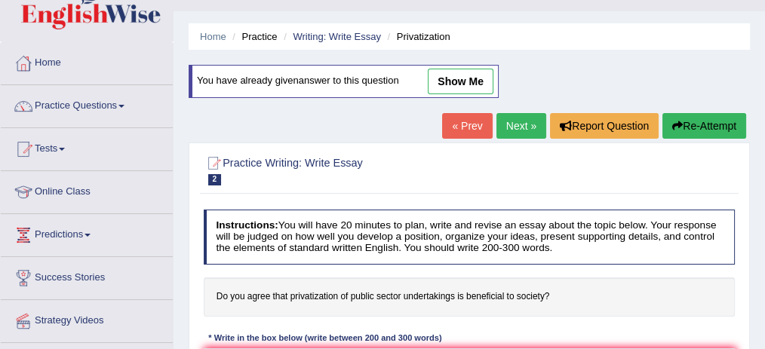
scroll to position [50, 0]
